Goal: Find specific page/section: Find specific page/section

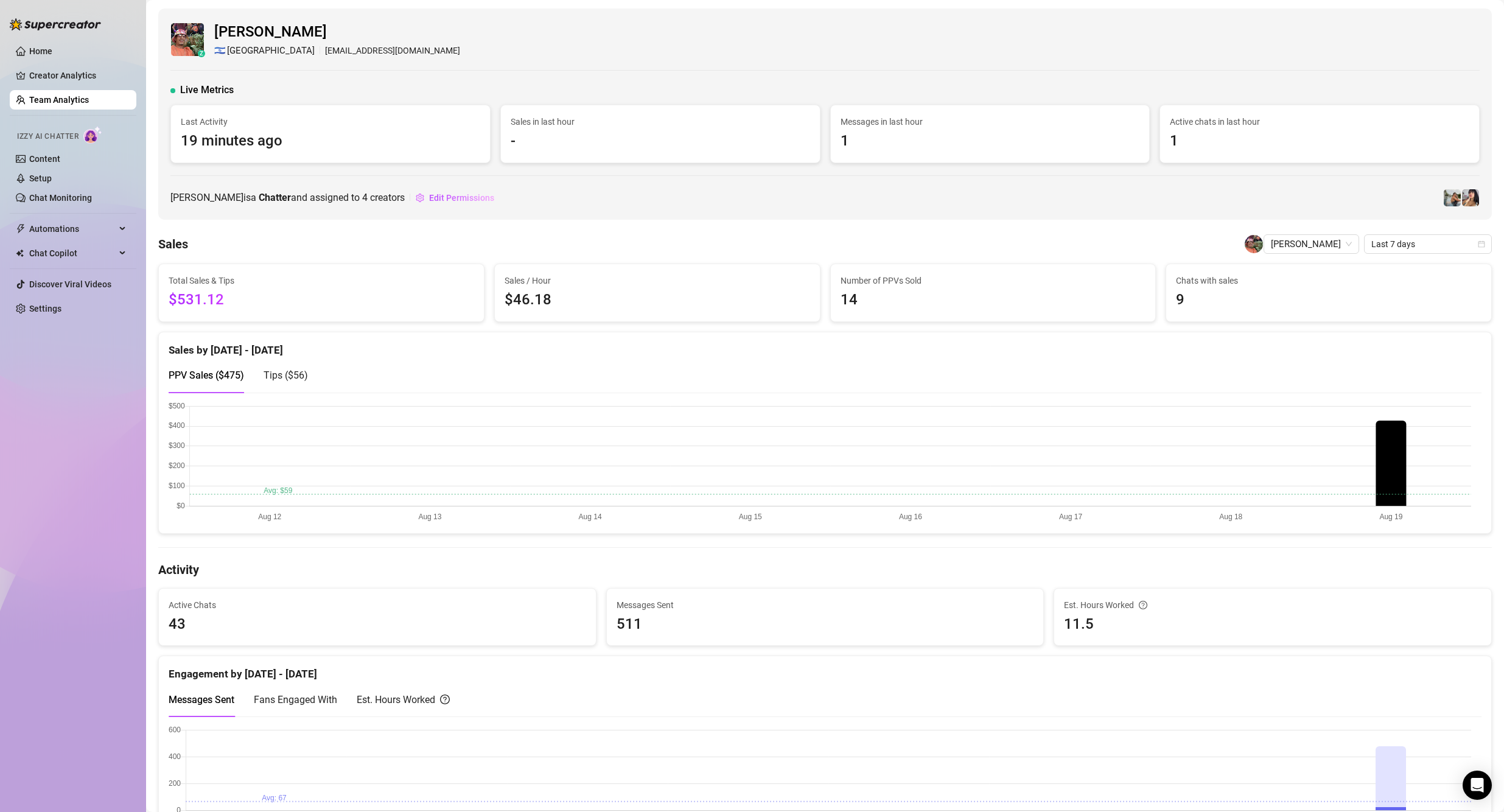
click at [59, 103] on link "Team Analytics" at bounding box center [59, 99] width 60 height 10
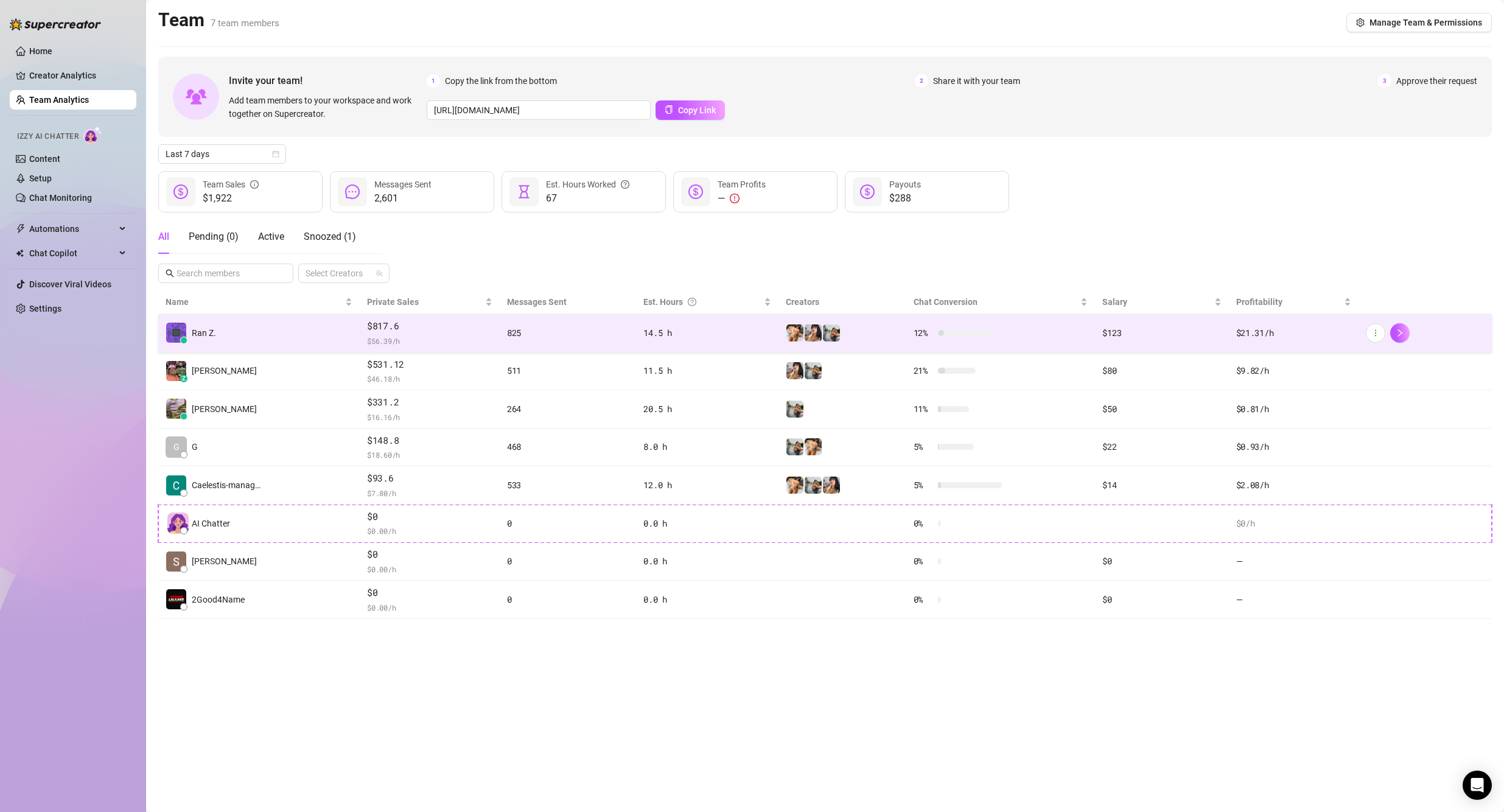
click at [458, 342] on span "$ 56.39 /h" at bounding box center [429, 341] width 125 height 12
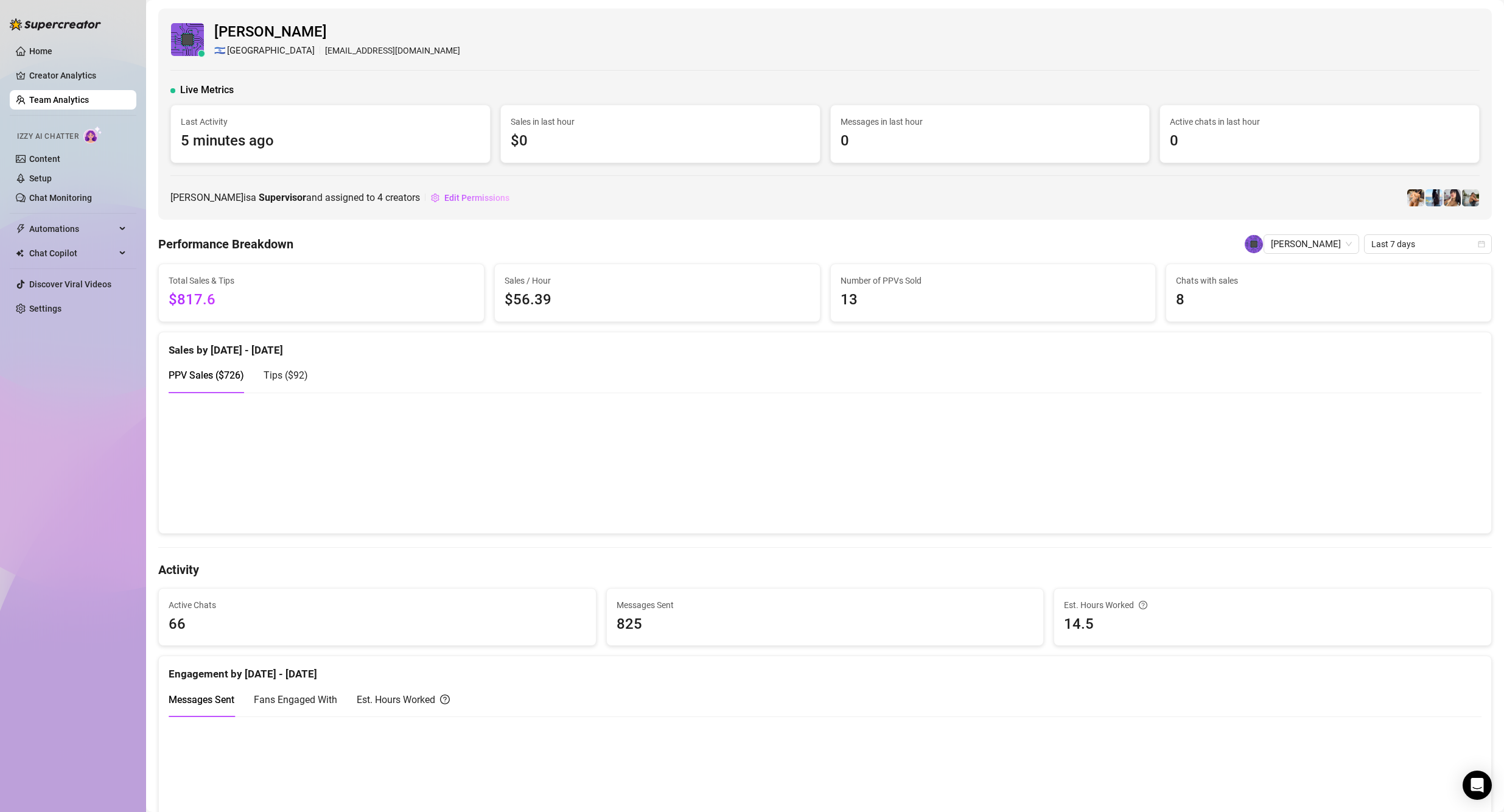
click at [54, 95] on link "Team Analytics" at bounding box center [59, 99] width 60 height 10
